Goal: Transaction & Acquisition: Purchase product/service

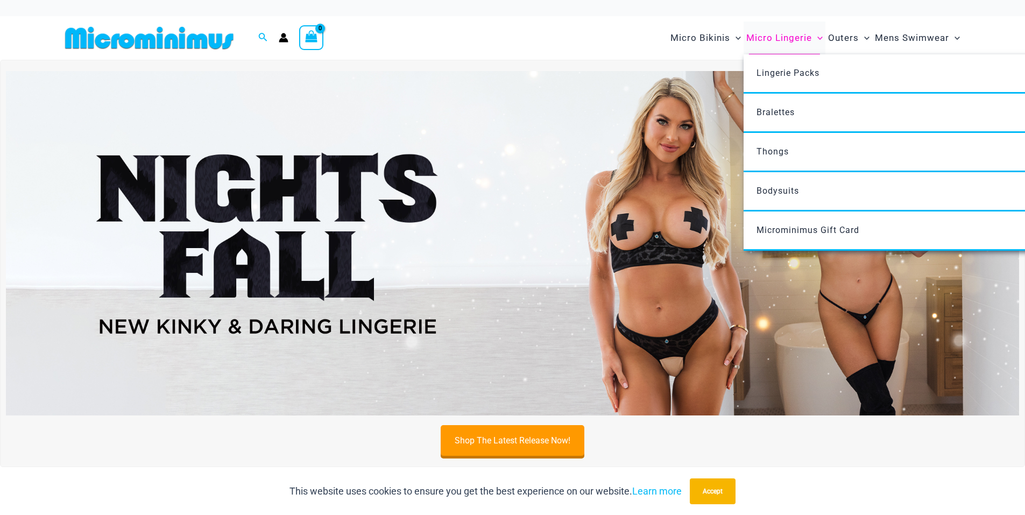
click at [787, 32] on span "Micro Lingerie" at bounding box center [779, 37] width 66 height 27
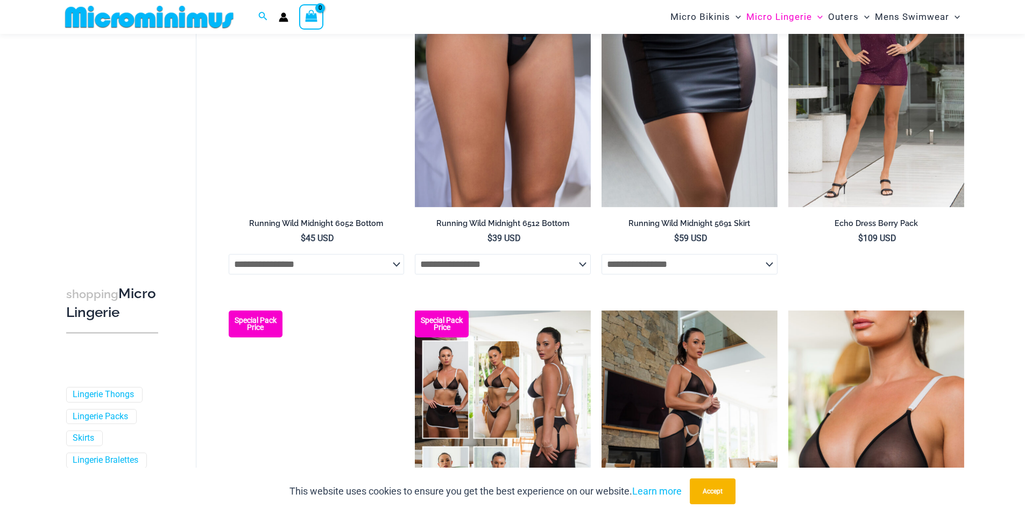
scroll to position [1120, 0]
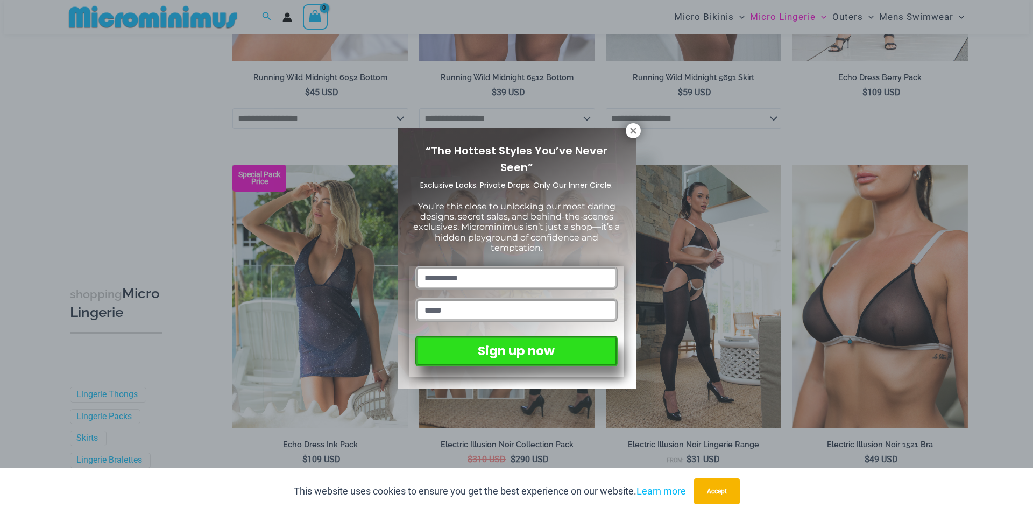
drag, startPoint x: 631, startPoint y: 132, endPoint x: 616, endPoint y: 132, distance: 15.6
click at [631, 132] on icon at bounding box center [633, 131] width 6 height 6
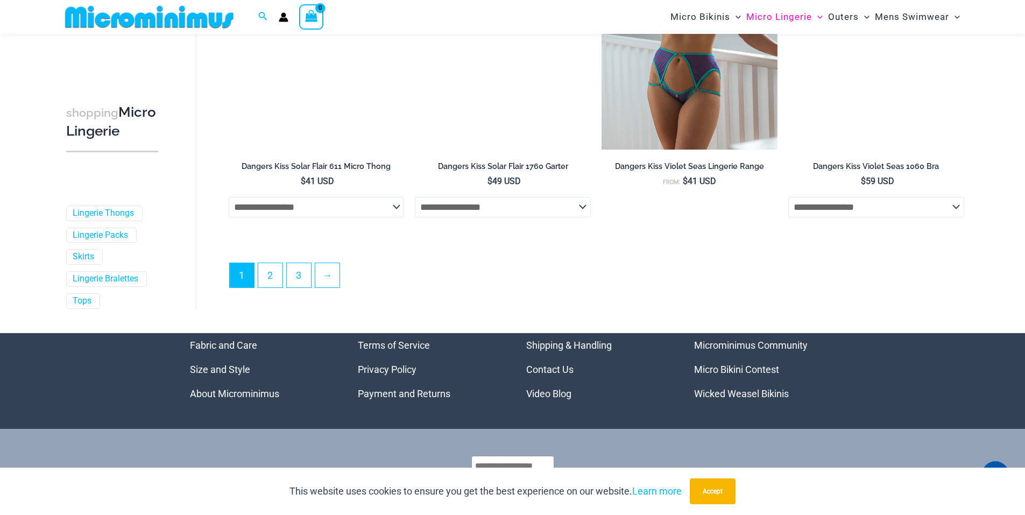
scroll to position [2937, 0]
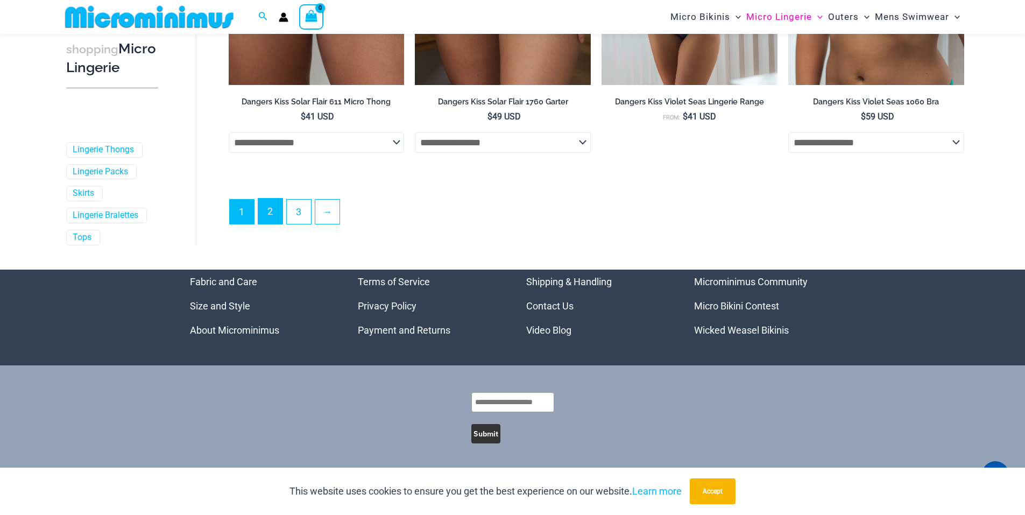
click at [270, 209] on link "2" at bounding box center [270, 211] width 24 height 25
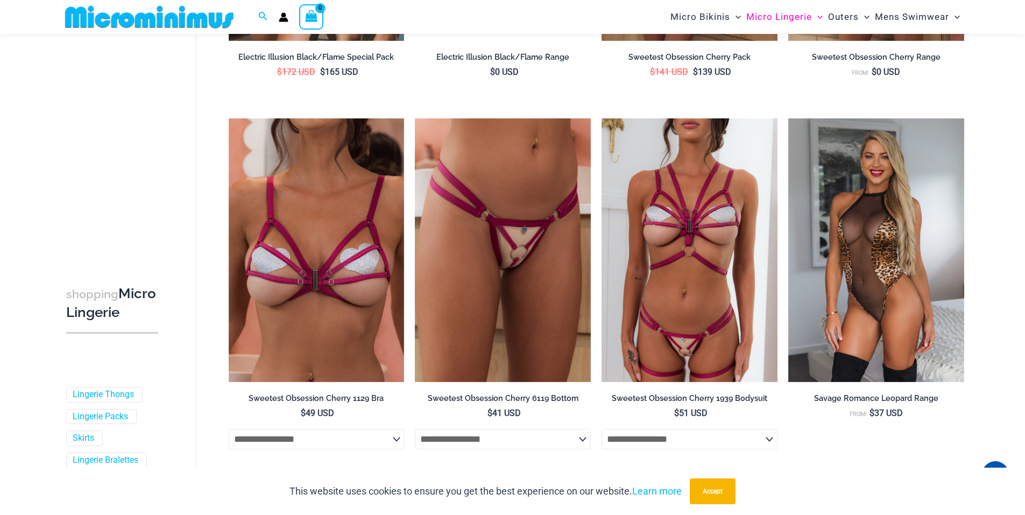
scroll to position [1881, 0]
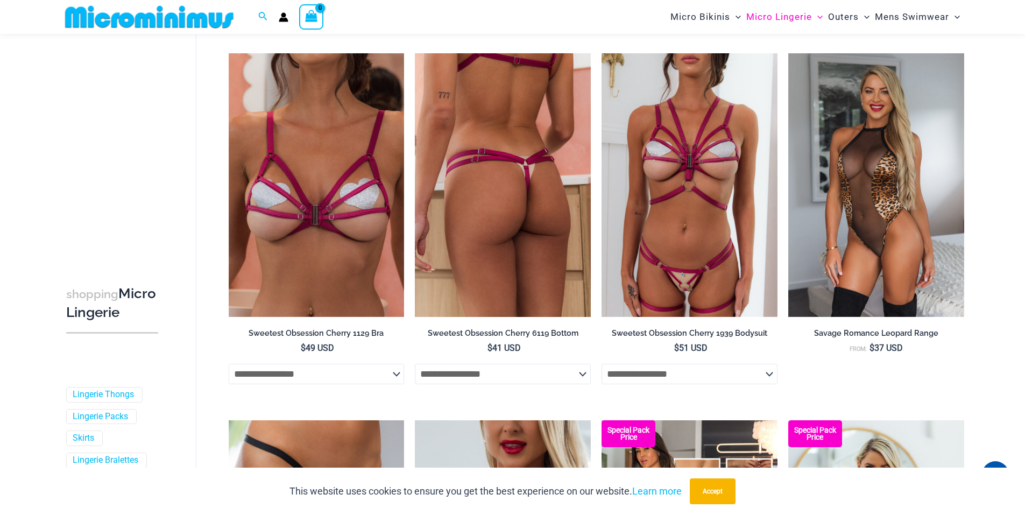
click at [521, 251] on img at bounding box center [503, 185] width 176 height 264
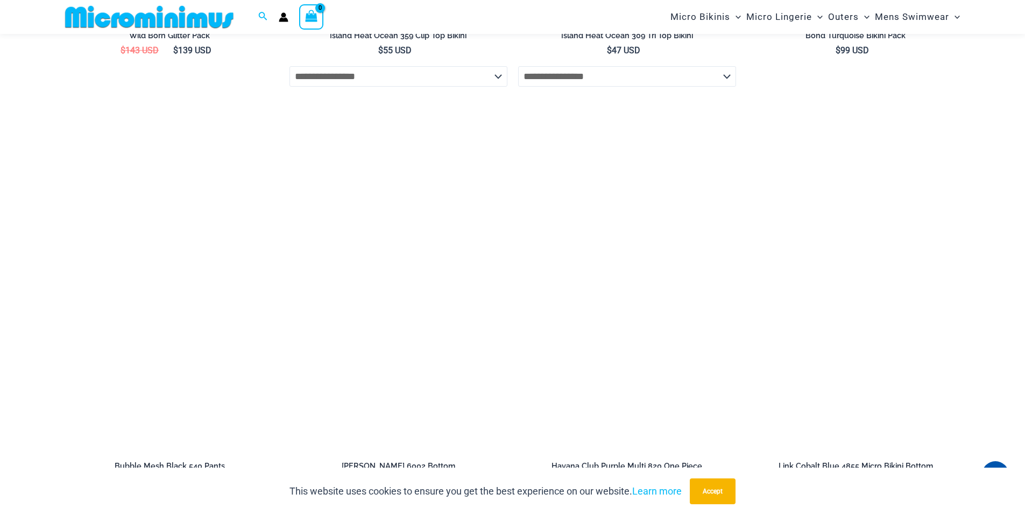
scroll to position [3434, 0]
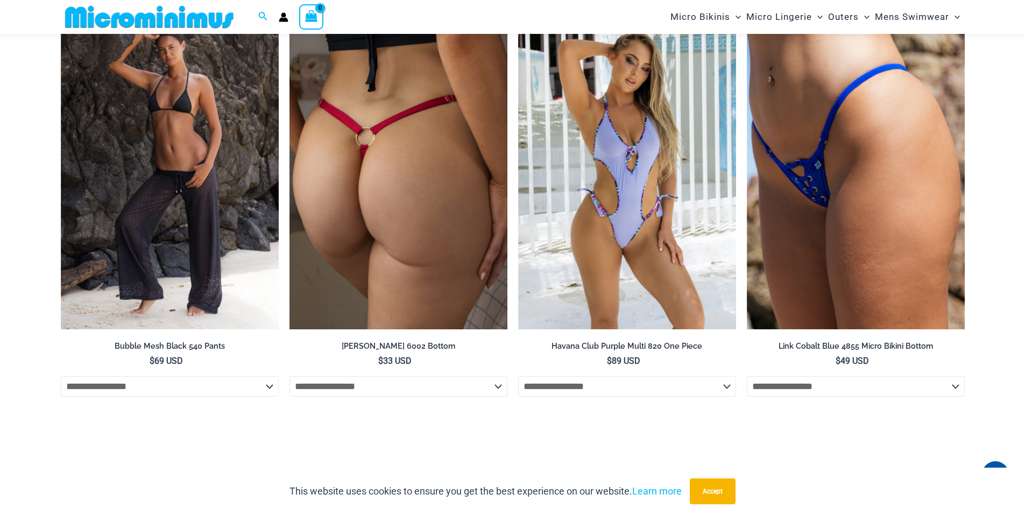
click at [416, 247] on img at bounding box center [399, 166] width 218 height 327
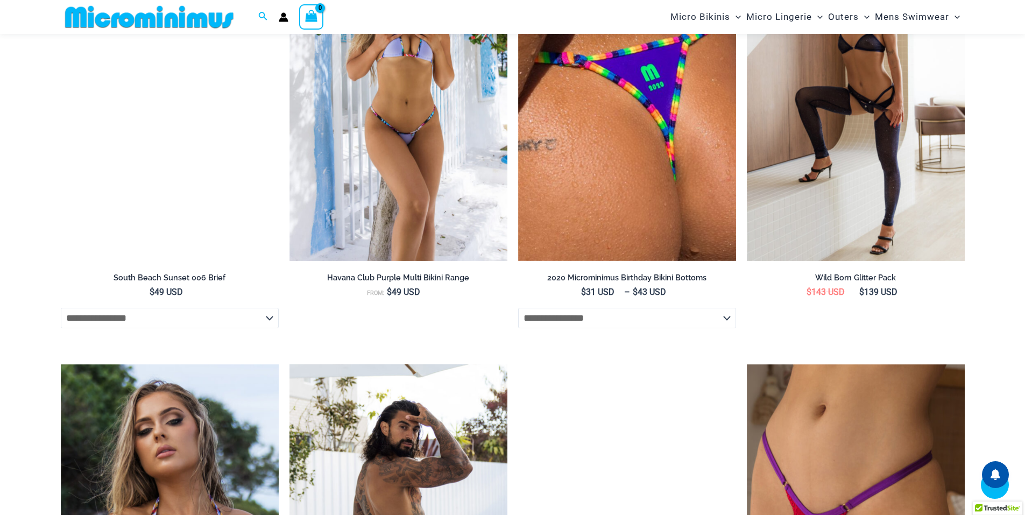
scroll to position [1981, 0]
